Goal: Task Accomplishment & Management: Use online tool/utility

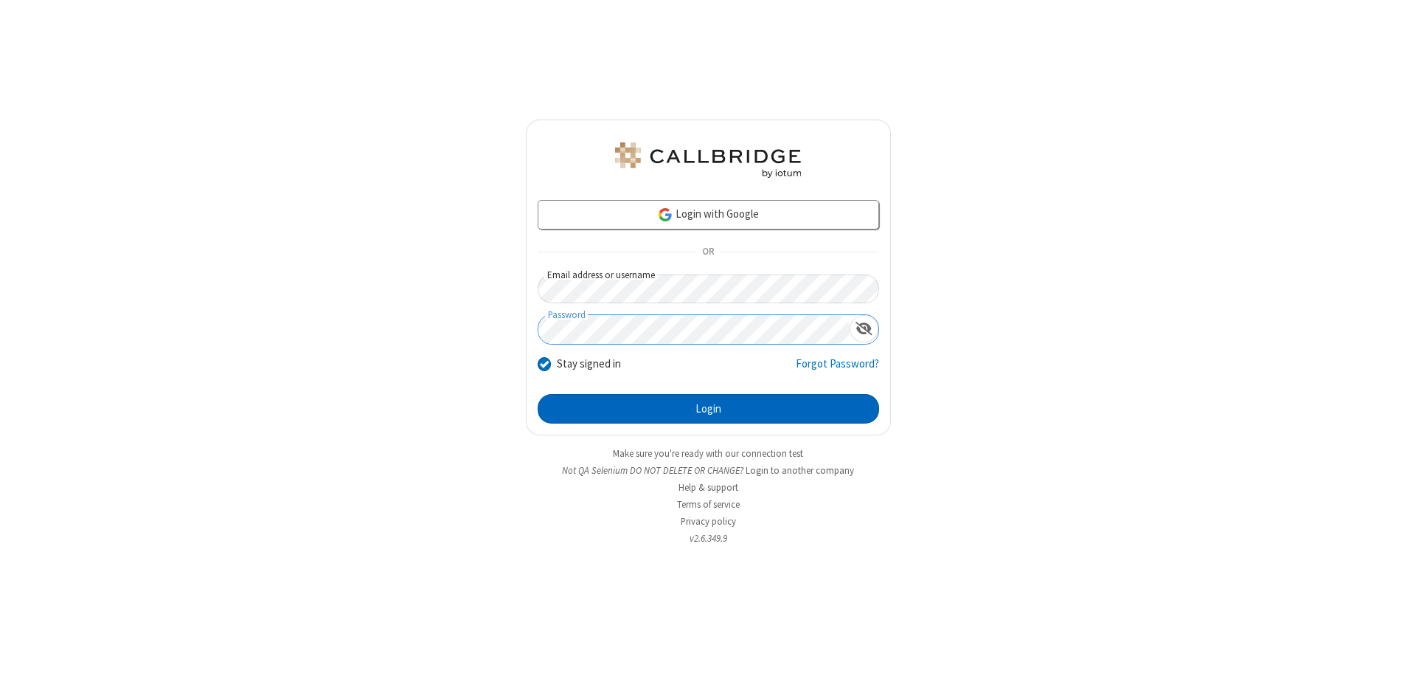
click at [708, 409] on button "Login" at bounding box center [709, 409] width 342 height 30
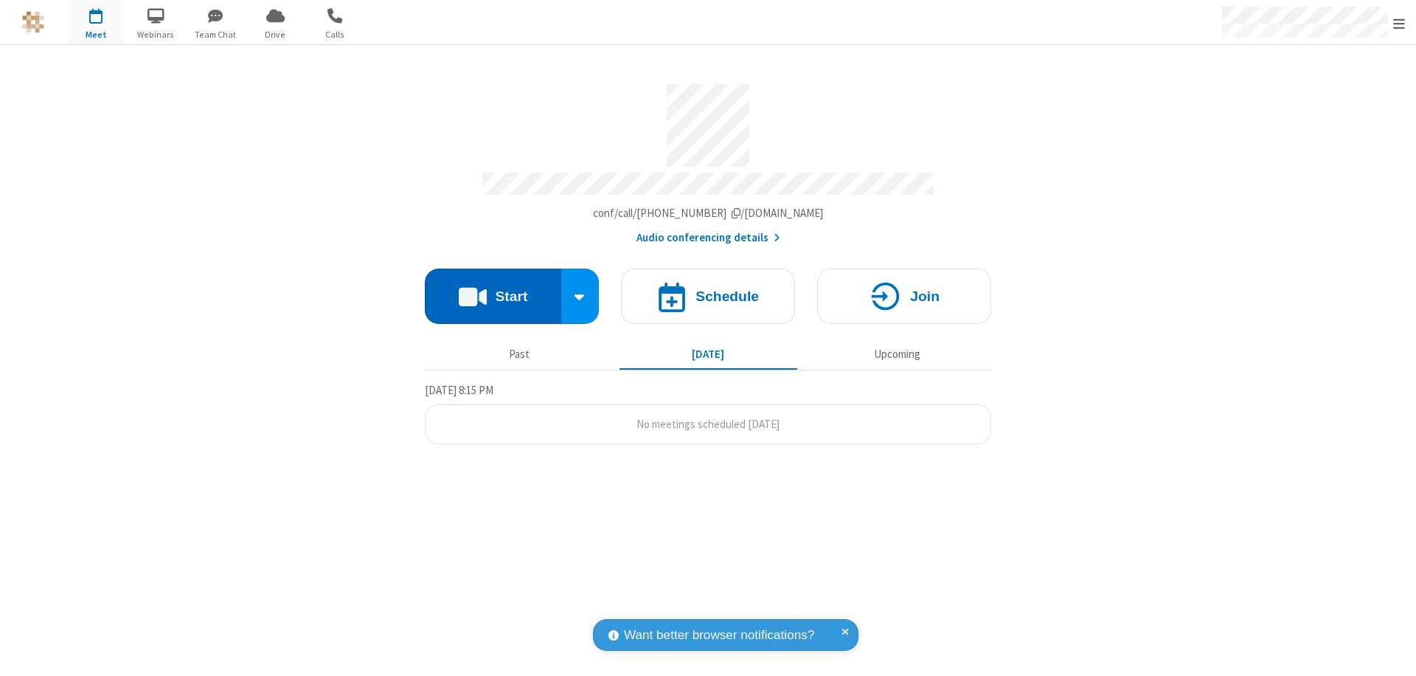
click at [493, 289] on button "Start" at bounding box center [493, 296] width 136 height 55
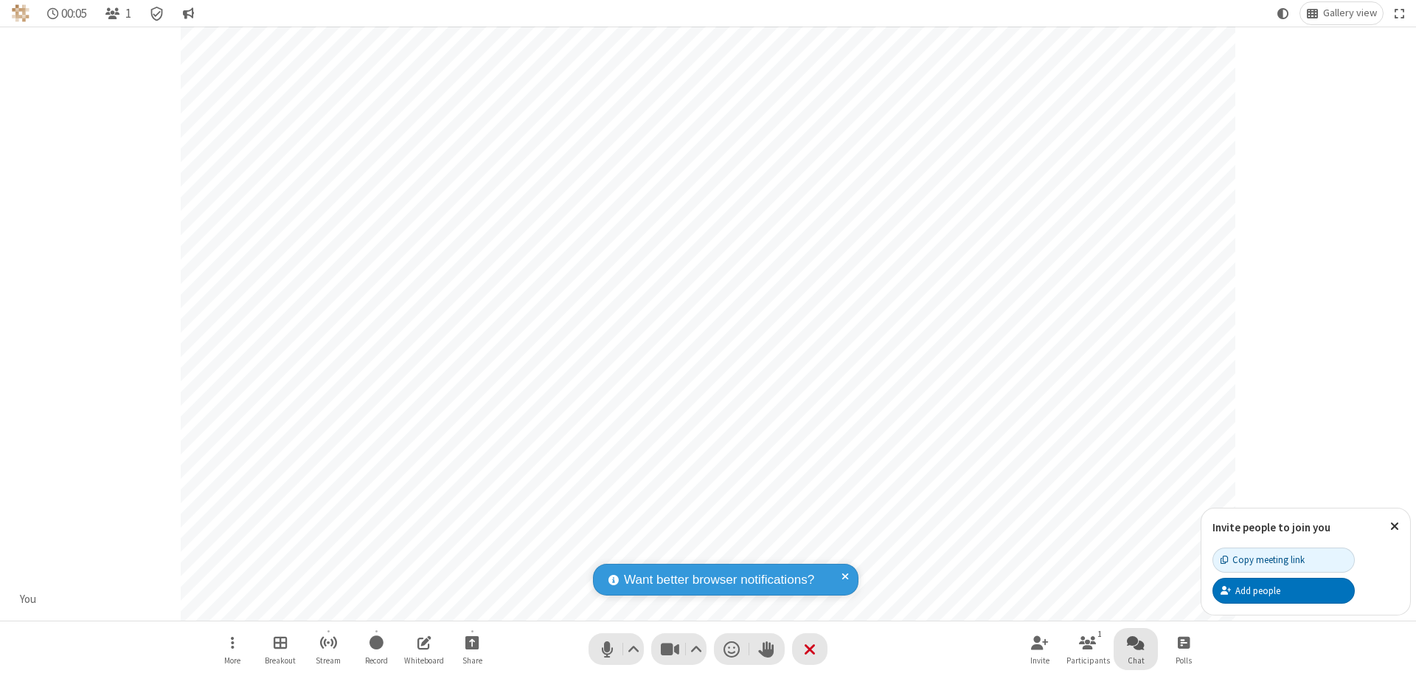
click at [1136, 642] on span "Open chat" at bounding box center [1136, 642] width 18 height 18
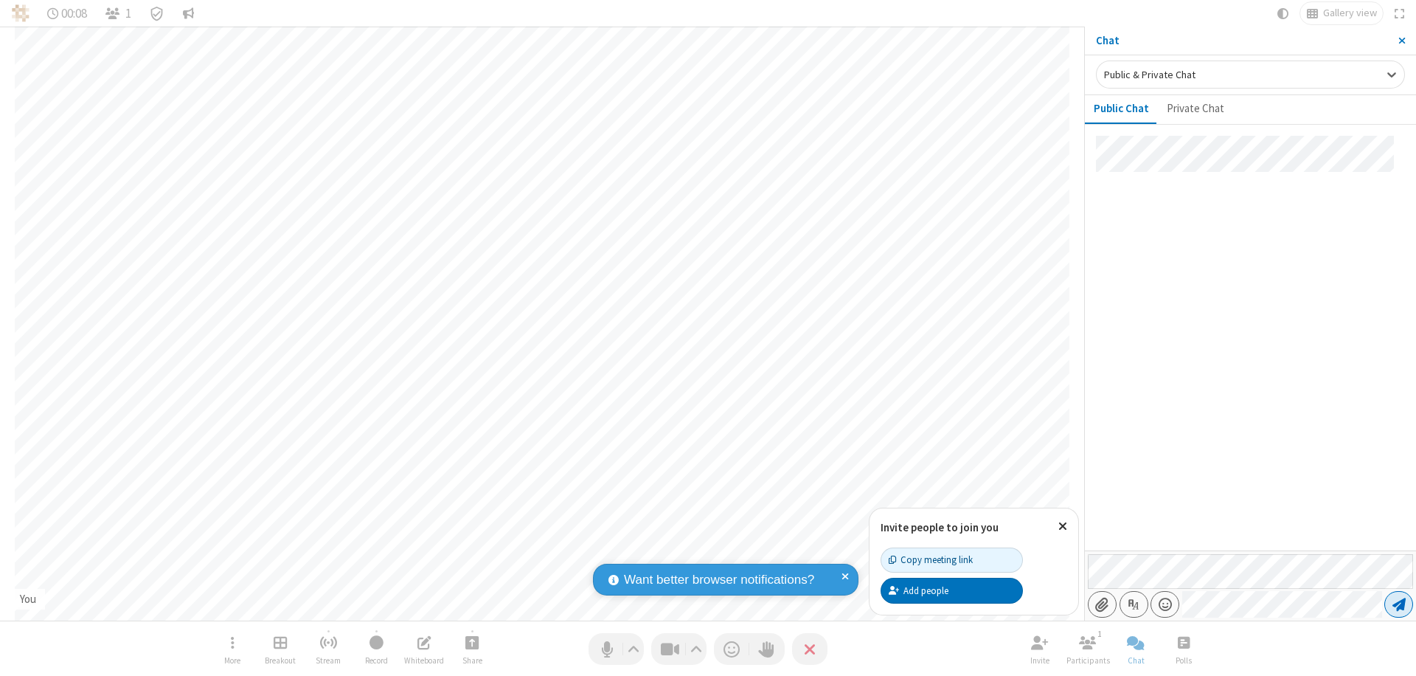
click at [1399, 604] on span "Send message" at bounding box center [1399, 604] width 13 height 15
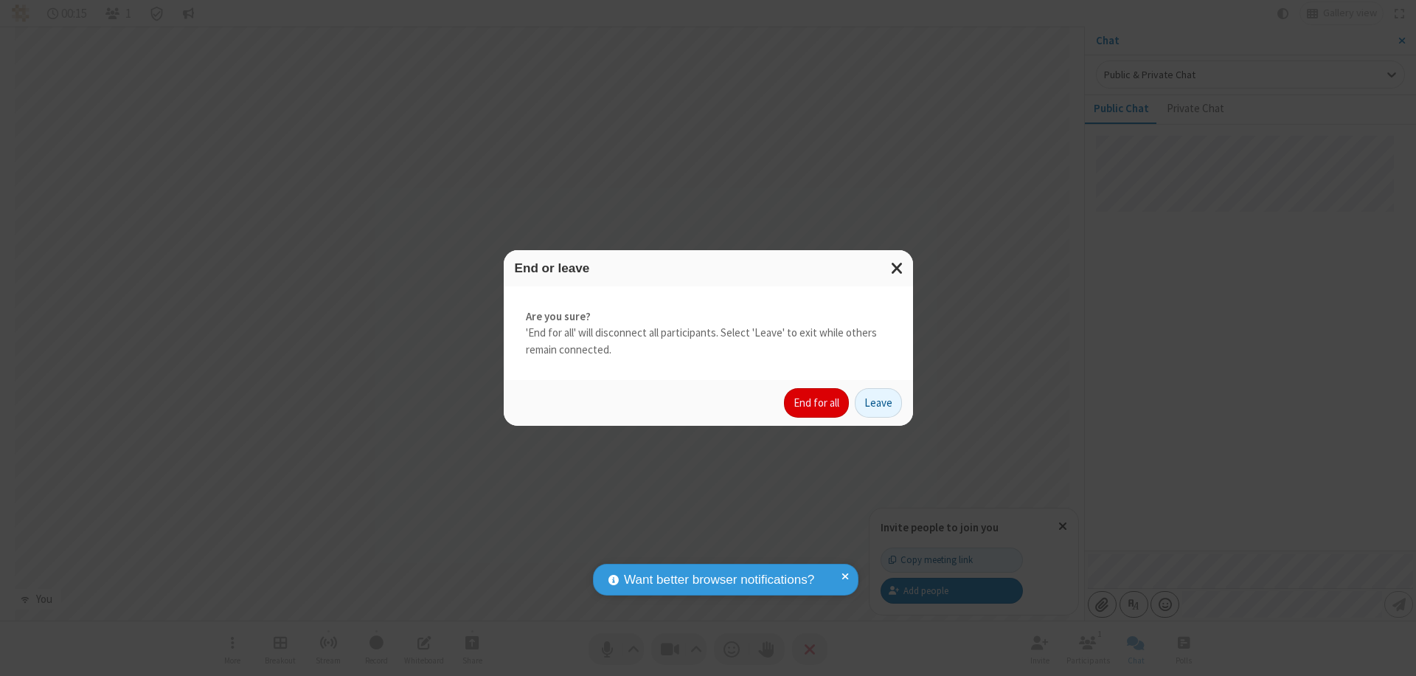
click at [817, 403] on button "End for all" at bounding box center [816, 403] width 65 height 30
